Goal: Transaction & Acquisition: Purchase product/service

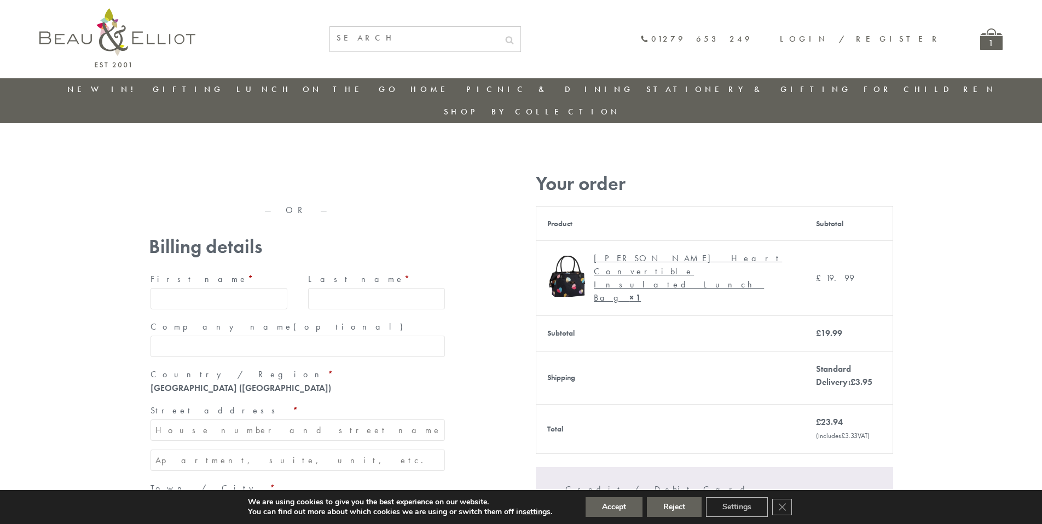
type input "maria33@yahoo.com"
type input "Maria"
type input "Williams"
type input "23, Scottsdale, Happytown"
type input "London"
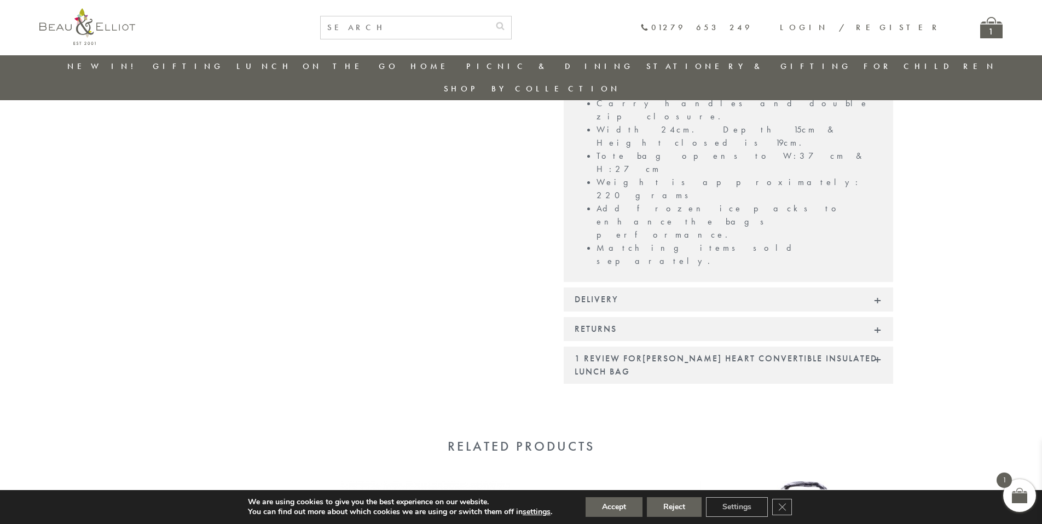
scroll to position [909, 0]
